Goal: Transaction & Acquisition: Purchase product/service

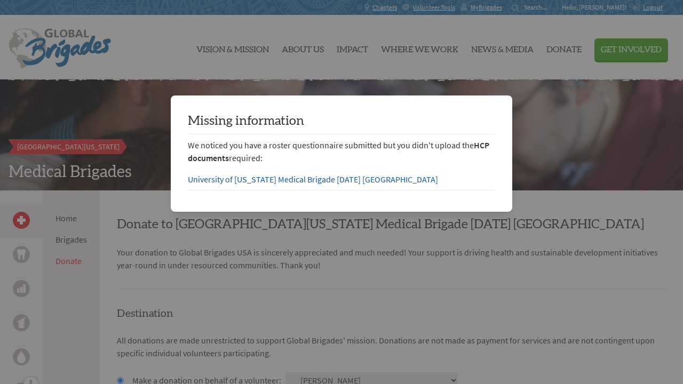
click at [269, 180] on link "University of [US_STATE] Medical Brigade [DATE] [GEOGRAPHIC_DATA]" at bounding box center [313, 179] width 250 height 11
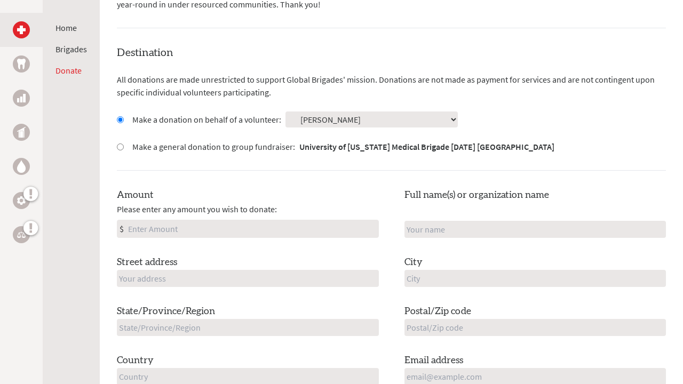
scroll to position [268, 0]
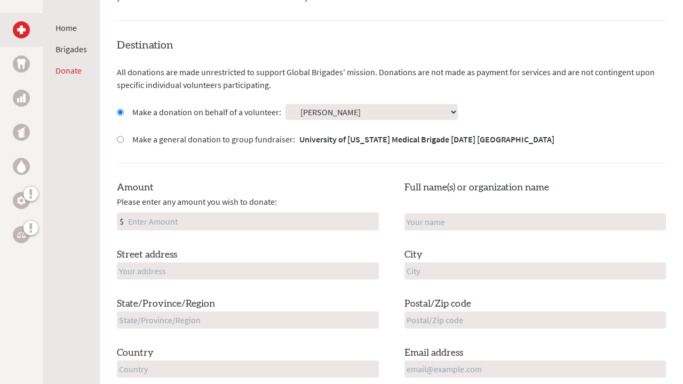
click at [277, 214] on input "Amount" at bounding box center [252, 221] width 252 height 17
type input "500"
type input "[STREET_ADDRESS]"
type input "new hampshire"
click at [235, 319] on input "new hampshire" at bounding box center [248, 319] width 262 height 17
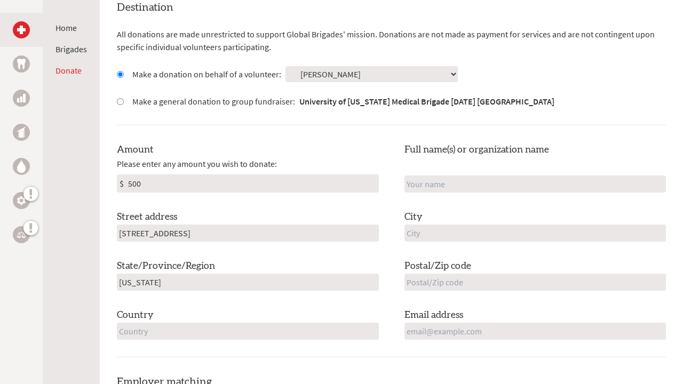
scroll to position [313, 0]
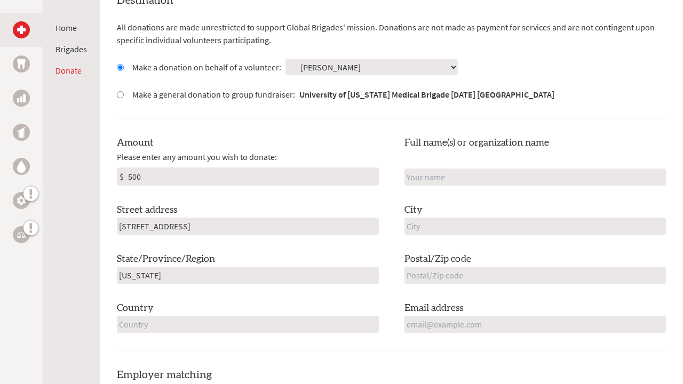
click at [445, 228] on input "text" at bounding box center [535, 226] width 262 height 17
type input "pelham"
click at [435, 172] on input "text" at bounding box center [535, 177] width 262 height 17
type input "Catie"
type input "u"
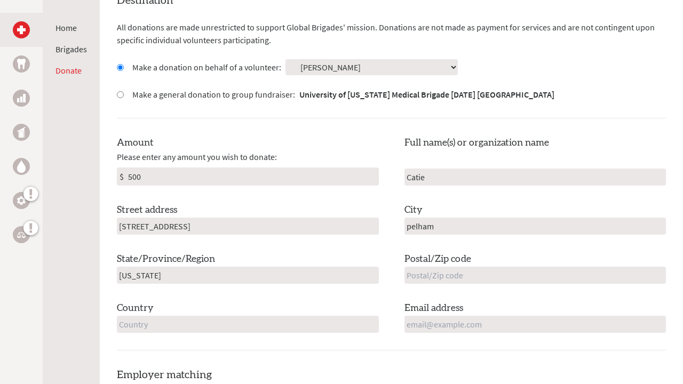
type input "[GEOGRAPHIC_DATA]"
click at [255, 267] on input "new hampshire" at bounding box center [248, 275] width 262 height 17
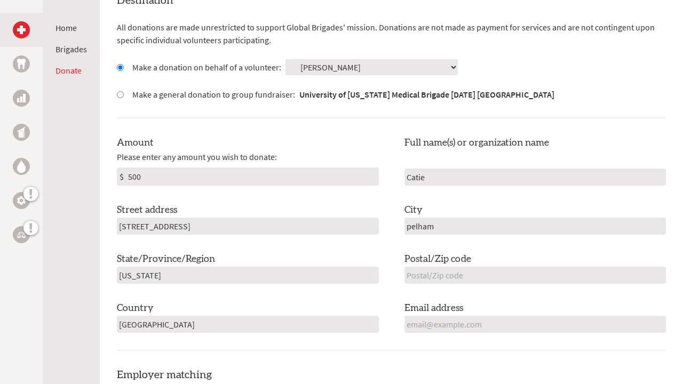
click at [255, 267] on input "new hampshire" at bounding box center [248, 275] width 262 height 17
type input "n"
type input "NH"
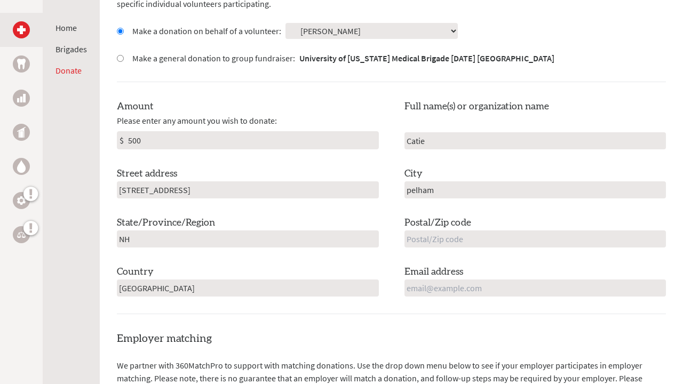
scroll to position [350, 0]
click at [455, 234] on input "text" at bounding box center [535, 237] width 262 height 17
type input "03076"
type input "catie.johnson@unh.edu"
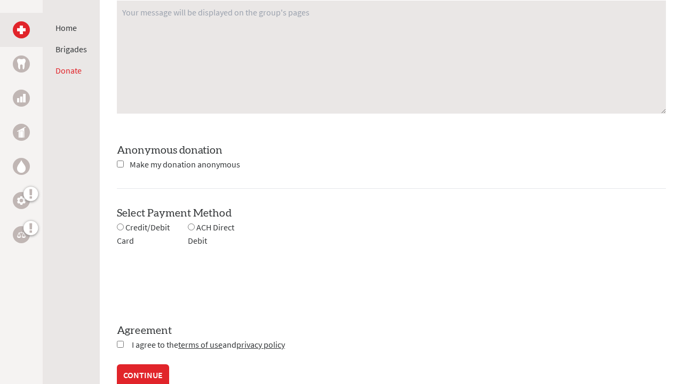
scroll to position [911, 0]
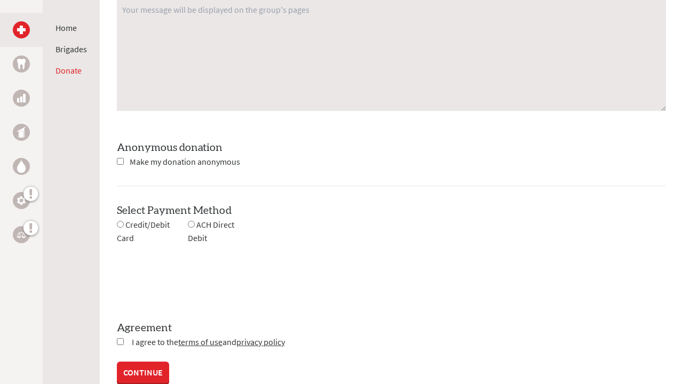
click at [136, 225] on span "Credit/Debit Card" at bounding box center [143, 231] width 53 height 24
click at [118, 223] on input "radio" at bounding box center [120, 224] width 7 height 7
radio input "true"
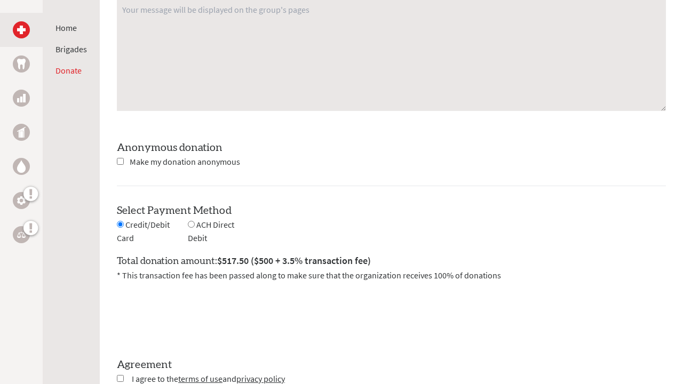
click at [192, 221] on input "radio" at bounding box center [191, 224] width 7 height 7
radio input "true"
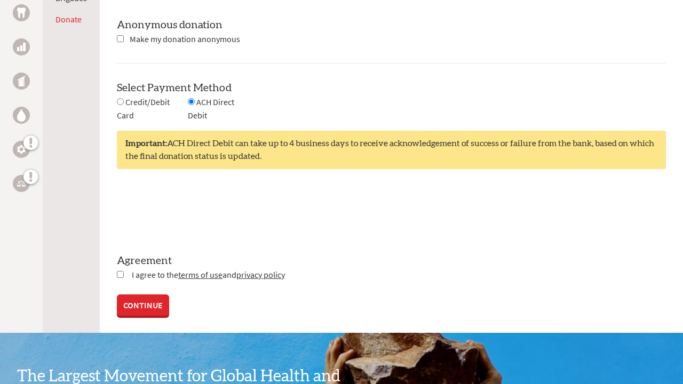
scroll to position [1035, 0]
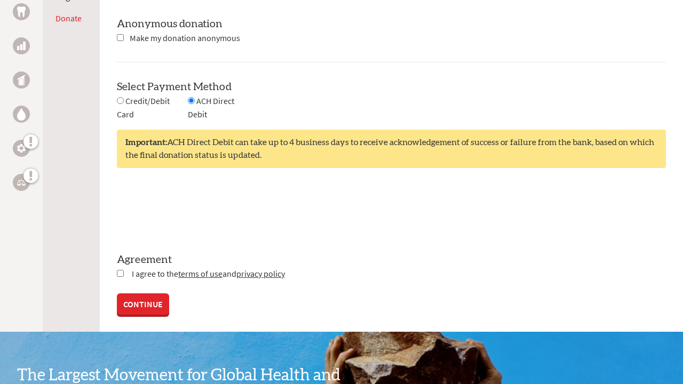
click at [121, 270] on input "checkbox" at bounding box center [120, 273] width 7 height 7
checkbox input "true"
click at [142, 303] on link "CONTINUE" at bounding box center [143, 304] width 52 height 21
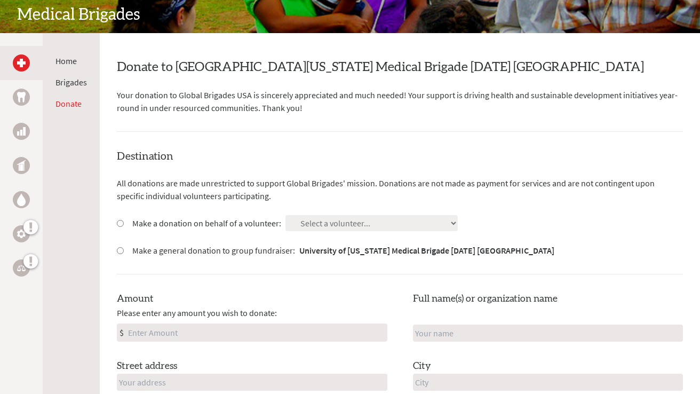
scroll to position [155, 0]
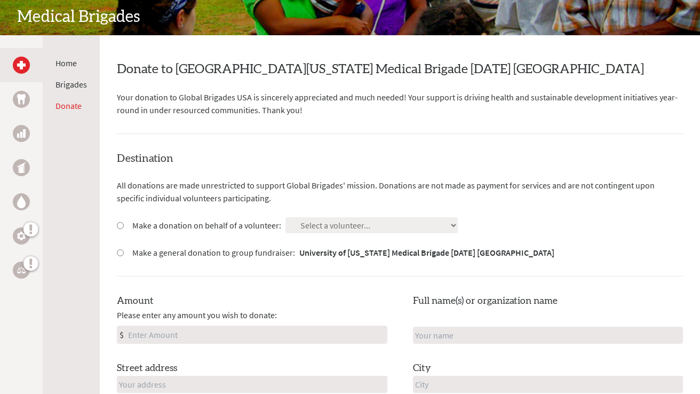
click at [121, 222] on input "Make a donation on behalf of a volunteer:" at bounding box center [120, 225] width 7 height 7
radio input "true"
select select "7EFE7ECC-4DD9-11EF-BF8B-42010A8A0043"
click at [309, 332] on input "Amount" at bounding box center [256, 334] width 261 height 17
type input "500"
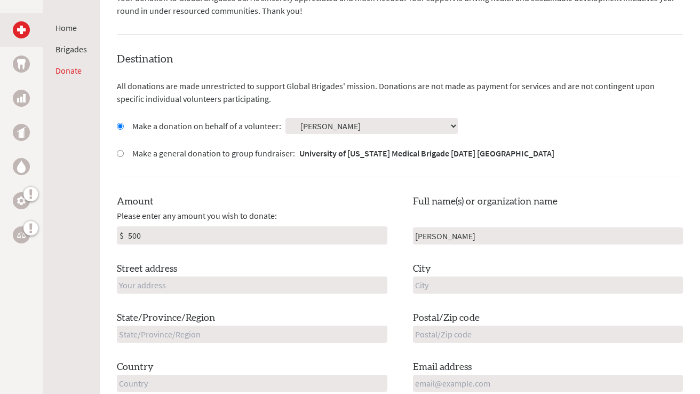
scroll to position [295, 0]
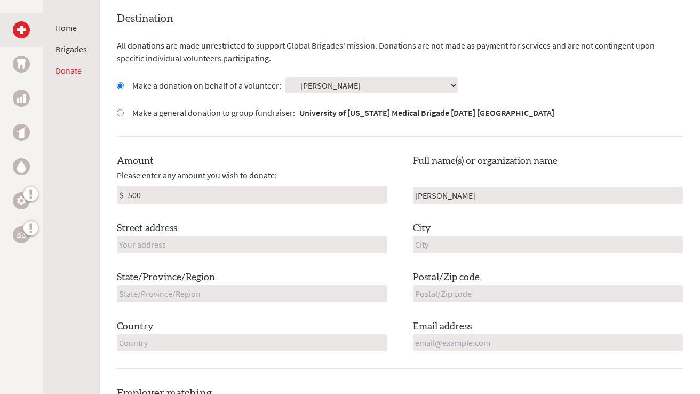
type input "Catie Johnson"
type input "21 Quai"
type input "[STREET_ADDRESS]"
type input "Pelham"
type input "NH"
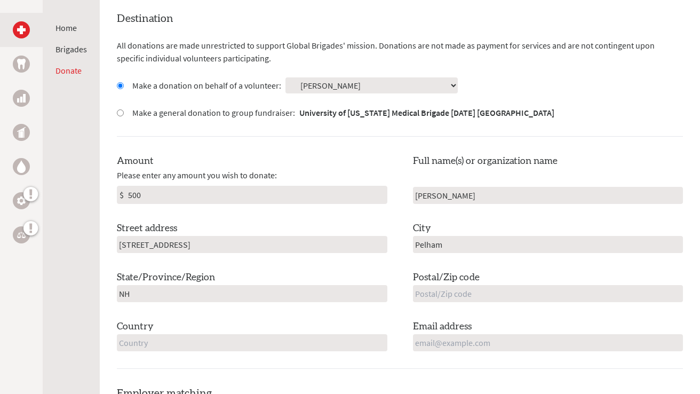
type input "03076"
type input "[GEOGRAPHIC_DATA]"
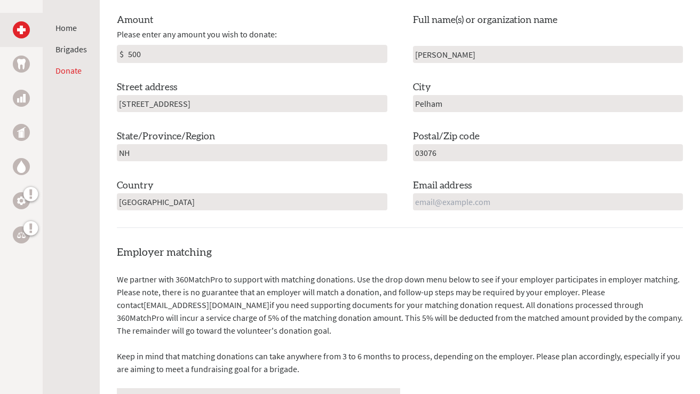
scroll to position [436, 0]
type input "catie.johnson@unh.edu"
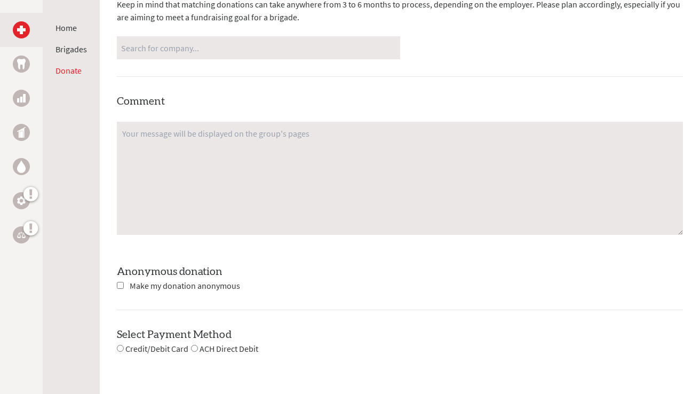
scroll to position [790, 0]
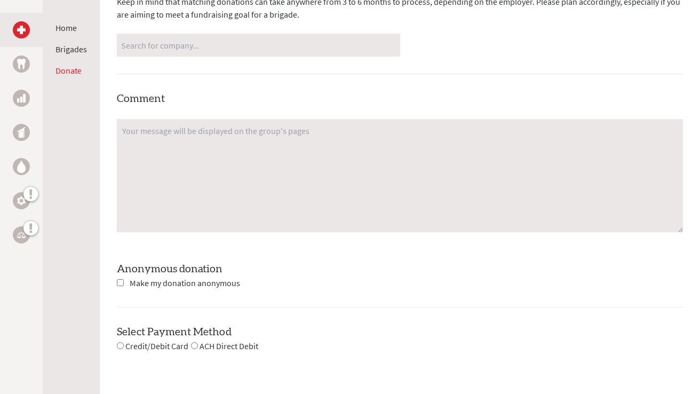
click at [225, 343] on span "ACH Direct Debit" at bounding box center [228, 345] width 59 height 11
click at [193, 342] on input "radio" at bounding box center [194, 345] width 7 height 7
radio input "true"
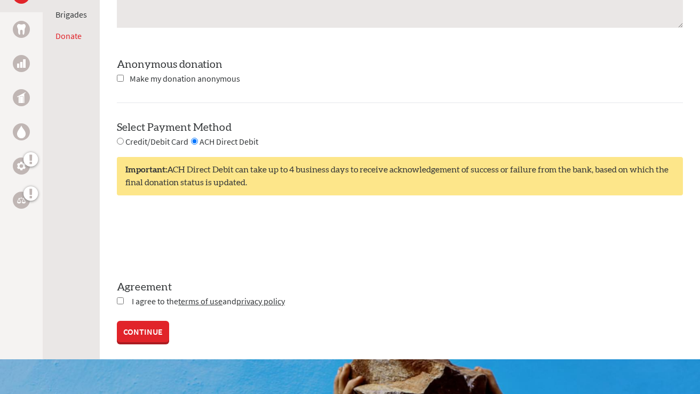
scroll to position [995, 0]
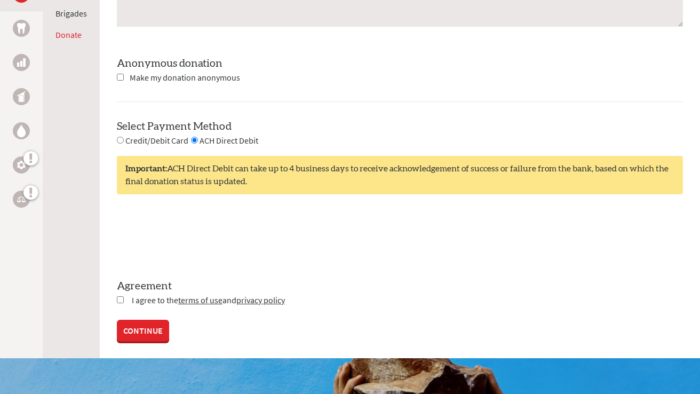
click at [121, 296] on input "checkbox" at bounding box center [120, 299] width 7 height 7
checkbox input "true"
click at [140, 325] on link "CONTINUE" at bounding box center [143, 331] width 52 height 21
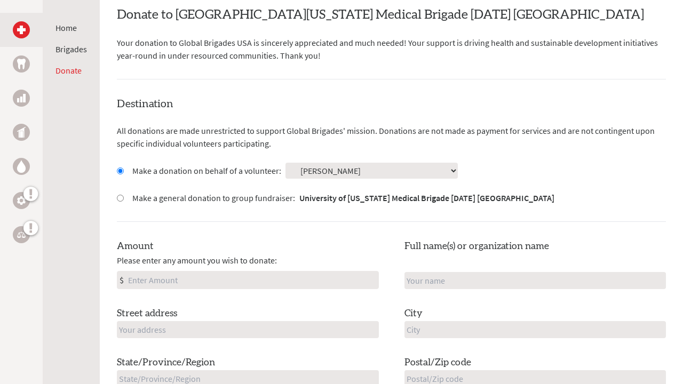
scroll to position [213, 0]
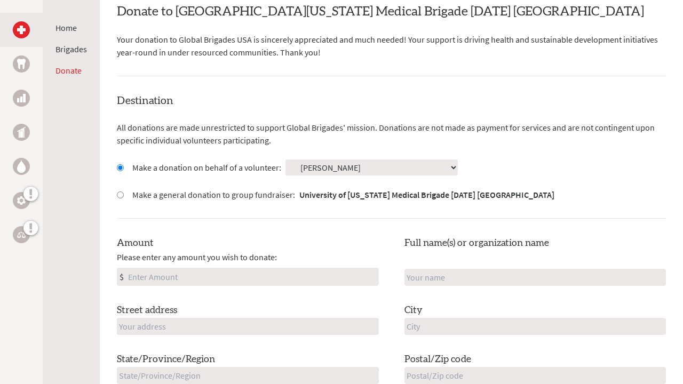
click at [259, 268] on input "Amount" at bounding box center [252, 276] width 252 height 17
type input "500"
type input "21"
type input "Catie Johnson"
type input "[STREET_ADDRESS]"
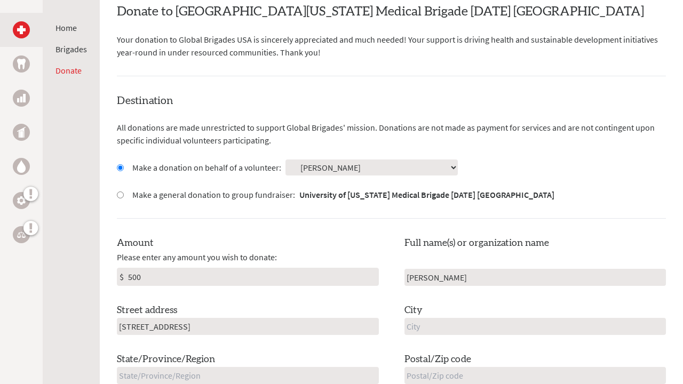
type input "Pelham"
type input "NH"
type input "03076"
type input "[GEOGRAPHIC_DATA]"
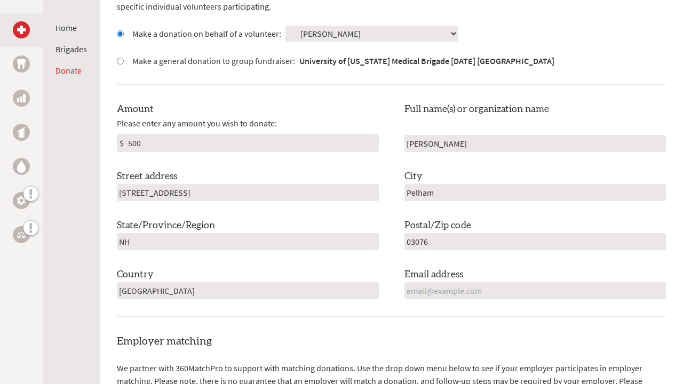
scroll to position [347, 0]
type input "catie.johnson@unh.edu"
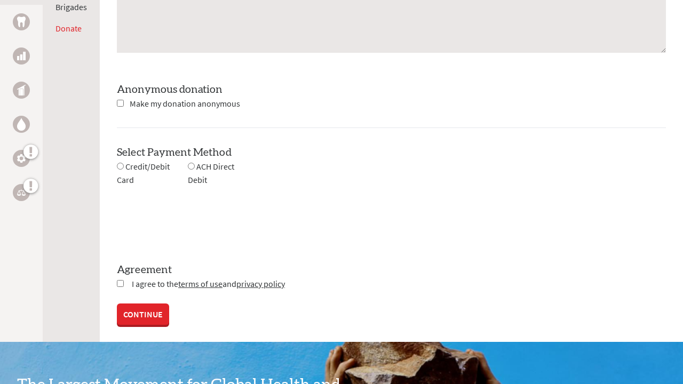
scroll to position [1019, 0]
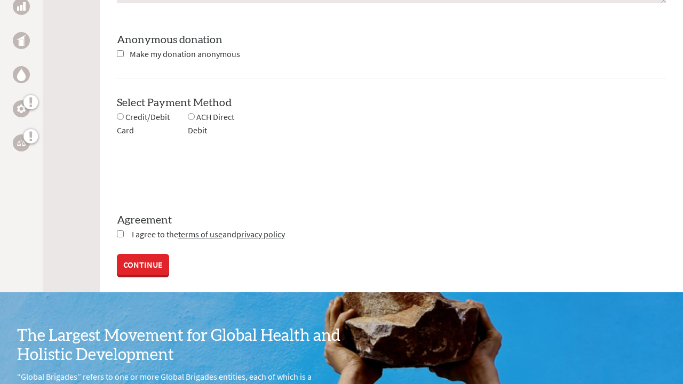
click at [212, 114] on span "ACH Direct Debit" at bounding box center [211, 123] width 46 height 24
click at [194, 115] on div "ACH Direct Debit" at bounding box center [221, 123] width 67 height 27
click at [190, 117] on input "radio" at bounding box center [191, 116] width 7 height 7
radio input "true"
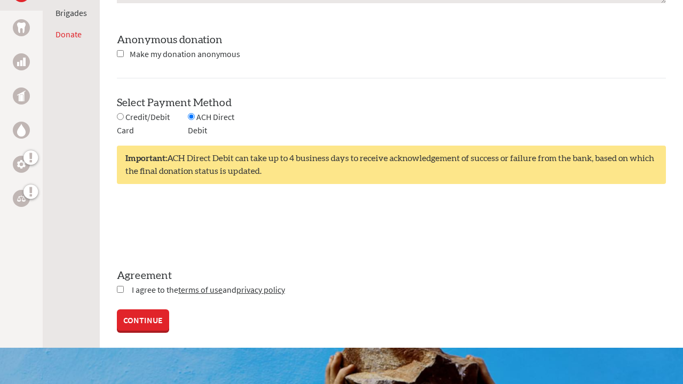
click at [120, 290] on input "checkbox" at bounding box center [120, 289] width 7 height 7
checkbox input "true"
click at [125, 310] on link "CONTINUE" at bounding box center [143, 320] width 52 height 21
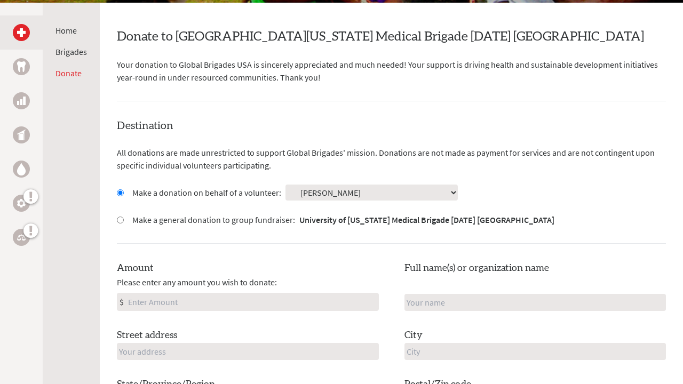
scroll to position [193, 0]
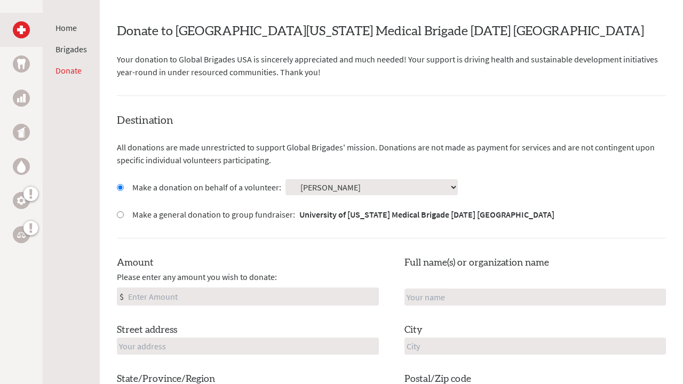
click at [250, 299] on input "Amount" at bounding box center [252, 296] width 252 height 17
type input "500"
click at [495, 282] on div "Full name(s) or organization name" at bounding box center [535, 280] width 262 height 50
type input "c"
type input "[PERSON_NAME]"
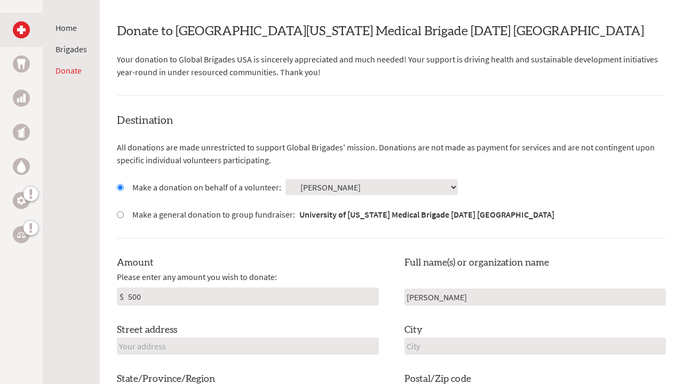
click at [449, 343] on input "text" at bounding box center [535, 346] width 262 height 17
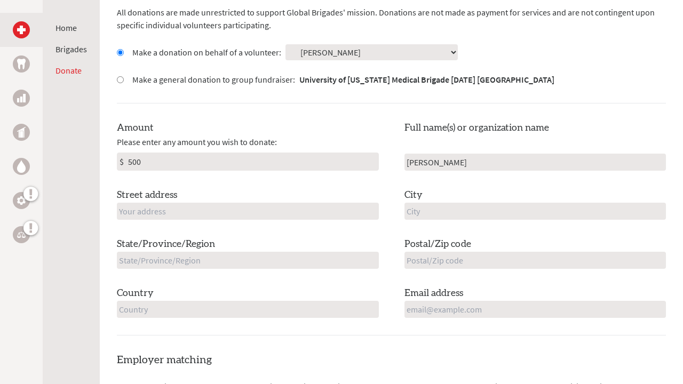
scroll to position [327, 0]
type input "21"
type input "[STREET_ADDRESS]"
type input "Pelham"
type input "NH"
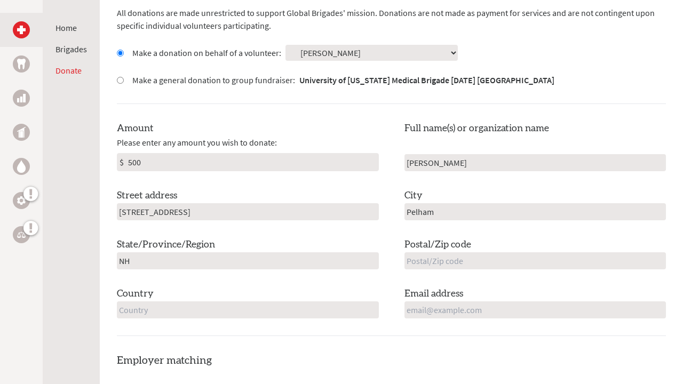
type input "03076"
type input "[GEOGRAPHIC_DATA]"
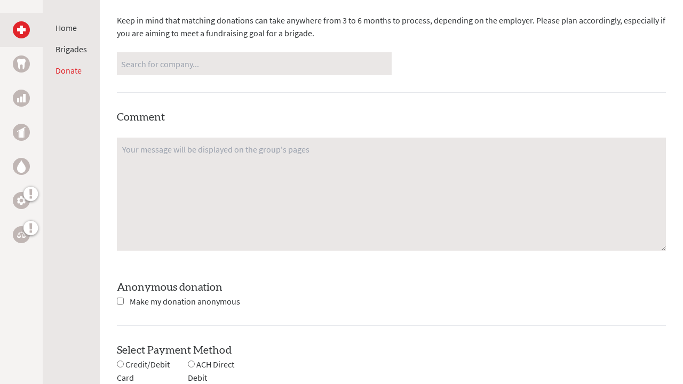
scroll to position [778, 0]
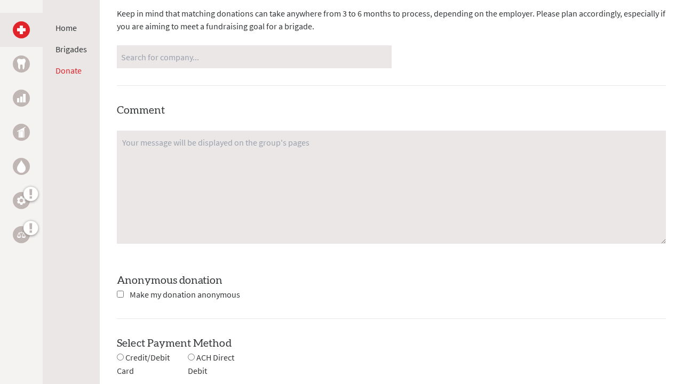
type input "[EMAIL_ADDRESS][DOMAIN_NAME]"
click at [119, 293] on input "checkbox" at bounding box center [120, 294] width 7 height 7
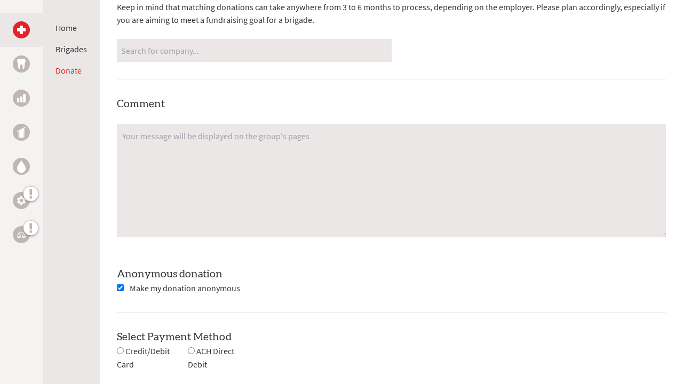
scroll to position [786, 0]
click at [119, 287] on input "checkbox" at bounding box center [120, 286] width 7 height 7
checkbox input "false"
click at [190, 349] on input "radio" at bounding box center [191, 349] width 7 height 7
radio input "true"
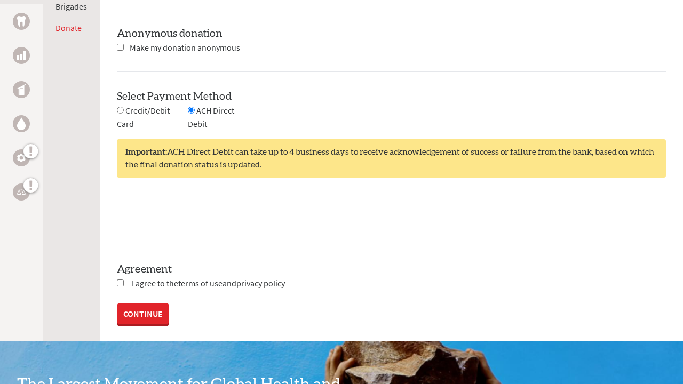
scroll to position [1027, 0]
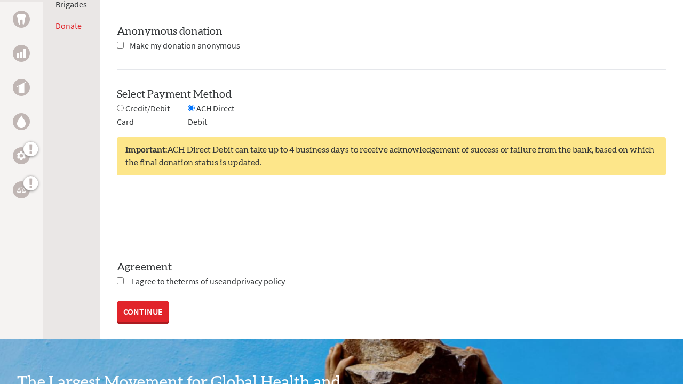
click at [121, 281] on input "checkbox" at bounding box center [120, 280] width 7 height 7
checkbox input "true"
click at [134, 302] on link "CONTINUE" at bounding box center [143, 312] width 52 height 21
